Goal: Information Seeking & Learning: Learn about a topic

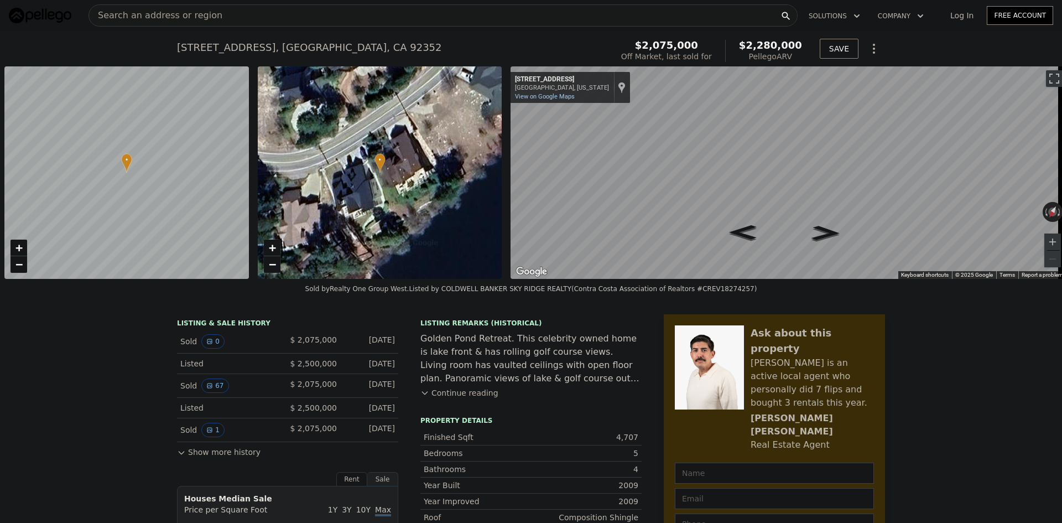
scroll to position [0, 4]
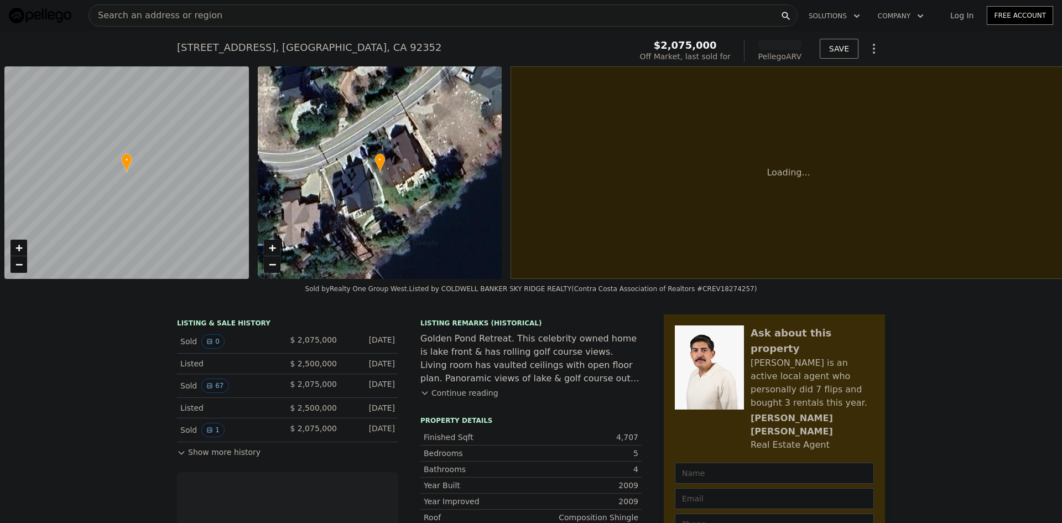
scroll to position [0, 4]
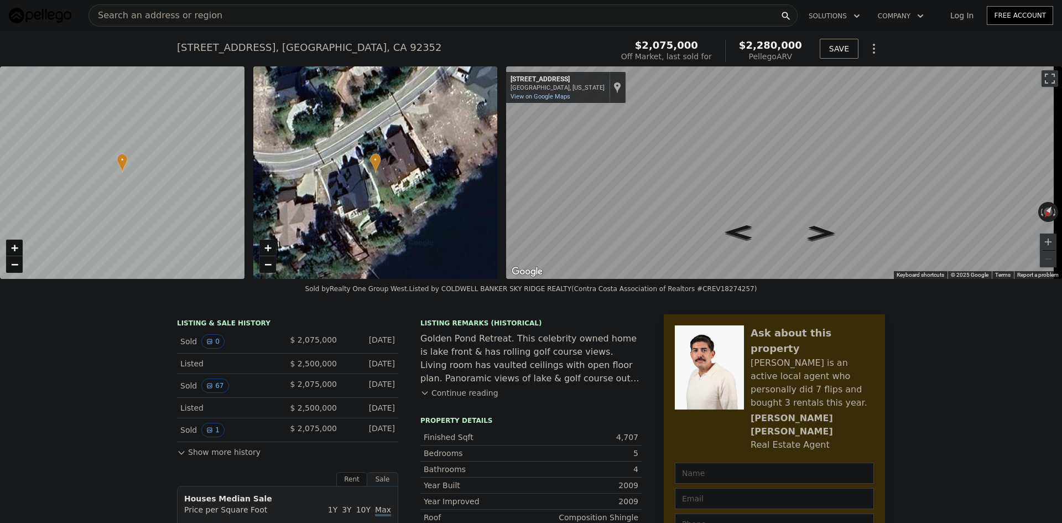
click at [818, 229] on icon "Go Southwest, Brentwood Dr" at bounding box center [821, 233] width 53 height 22
click at [734, 231] on icon "Go Northeast, Brentwood Dr" at bounding box center [738, 232] width 53 height 22
click at [391, 181] on div "• + −" at bounding box center [375, 172] width 244 height 212
click at [530, 269] on img "Open this area in Google Maps (opens a new window)" at bounding box center [527, 271] width 36 height 14
click at [494, 354] on div "Golden Pond Retreat. This celebrity owned home is lake front & has rolling golf…" at bounding box center [530, 358] width 221 height 53
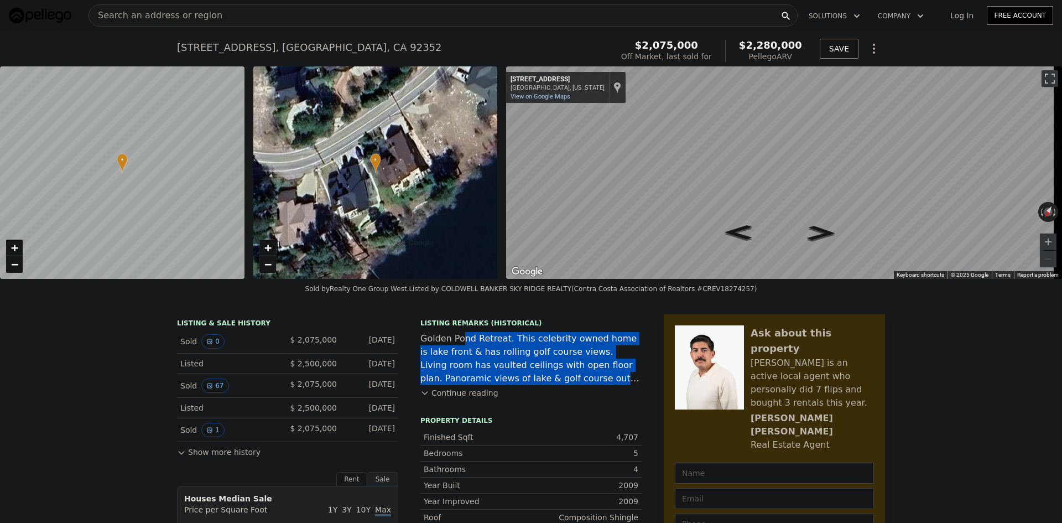
drag, startPoint x: 455, startPoint y: 348, endPoint x: 531, endPoint y: 389, distance: 86.6
click at [531, 385] on div "Golden Pond Retreat. This celebrity owned home is lake front & has rolling golf…" at bounding box center [530, 358] width 221 height 53
click at [461, 398] on button "Continue reading" at bounding box center [459, 392] width 78 height 11
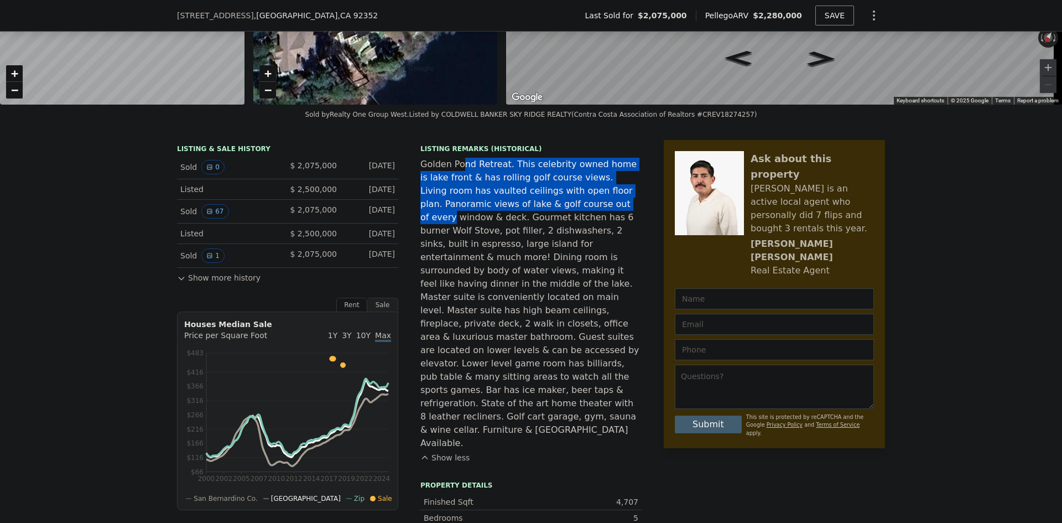
scroll to position [162, 0]
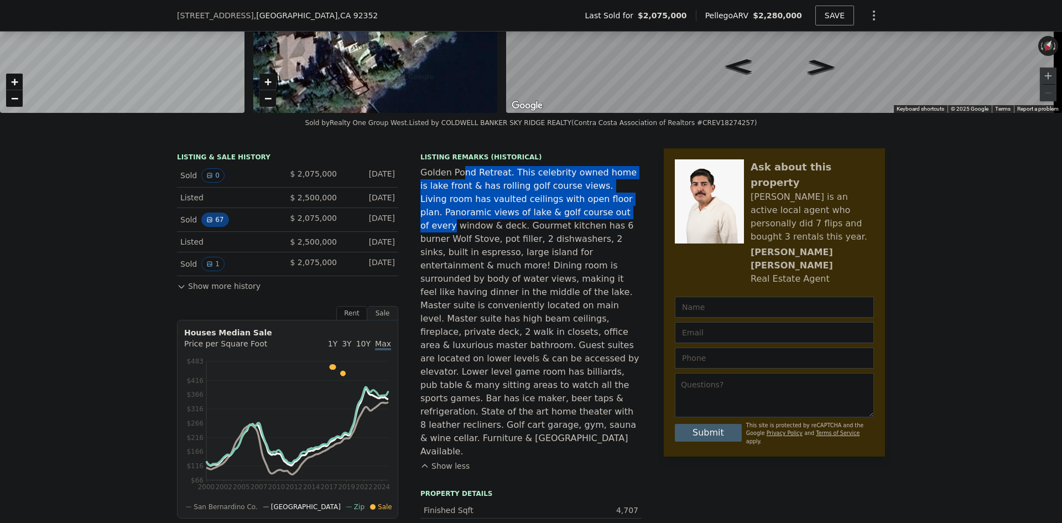
click at [206, 223] on icon "View historical data" at bounding box center [209, 219] width 7 height 7
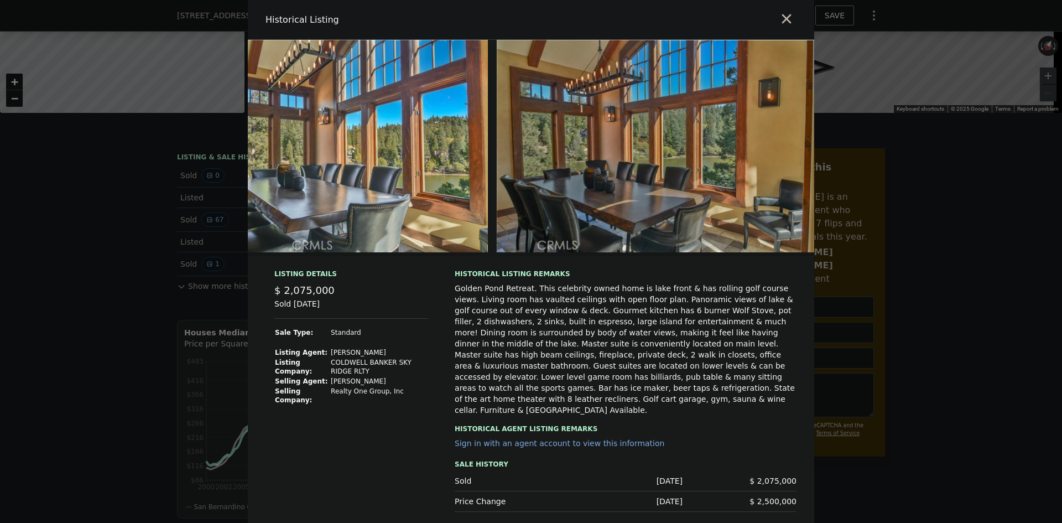
scroll to position [0, 5450]
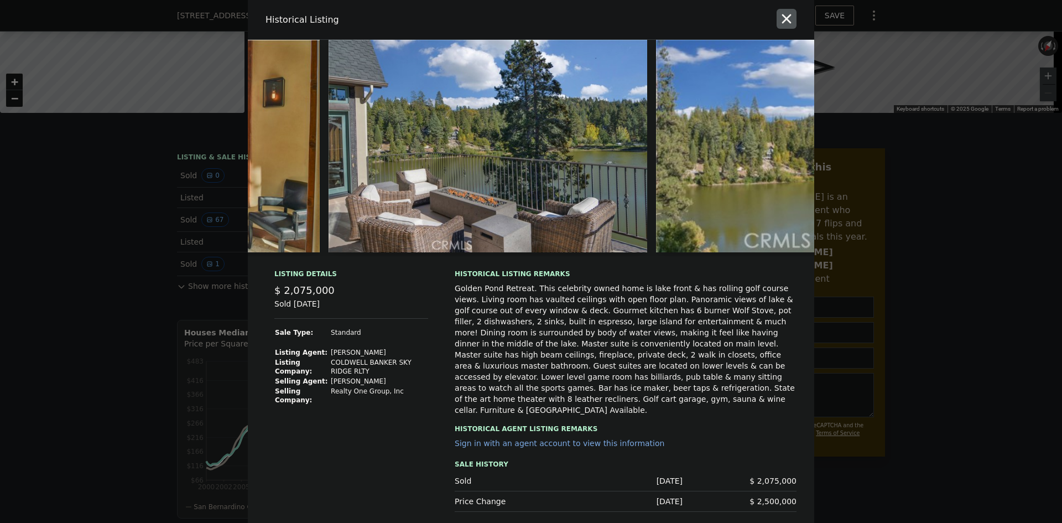
click at [785, 22] on icon "button" at bounding box center [786, 18] width 9 height 9
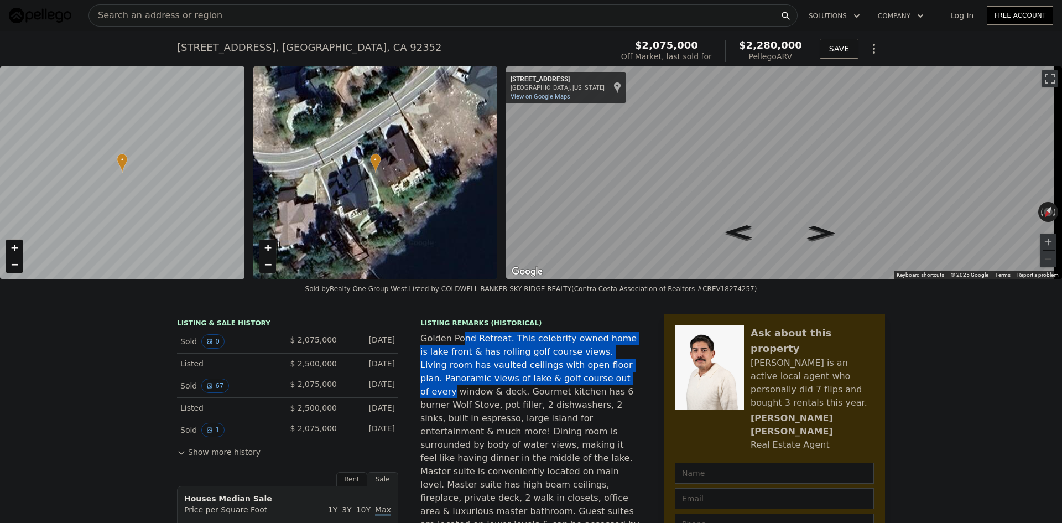
scroll to position [0, 0]
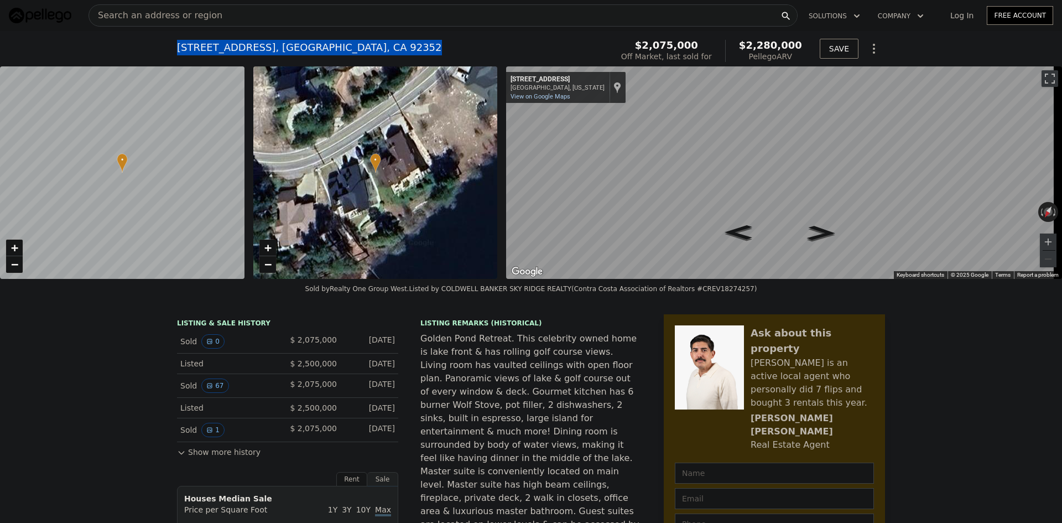
drag, startPoint x: 386, startPoint y: 45, endPoint x: 157, endPoint y: 53, distance: 229.0
click at [157, 53] on div "763 Brentwood Dr , Lake Arrowhead , CA 92352 Sold Apr 2019 for $2.075m (~ARV $2…" at bounding box center [531, 48] width 1062 height 35
copy div "763 Brentwood Dr , Lake Arrowhead , CA 92352"
